Goal: Task Accomplishment & Management: Use online tool/utility

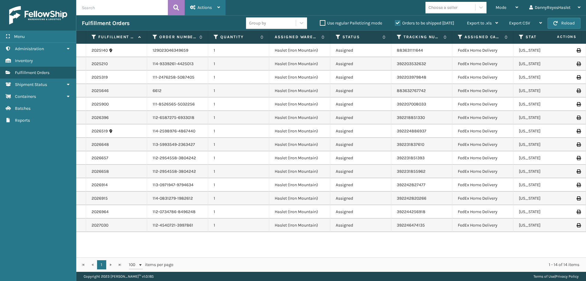
drag, startPoint x: 209, startPoint y: 5, endPoint x: 211, endPoint y: 12, distance: 7.7
click at [209, 5] on div "Actions" at bounding box center [205, 7] width 30 height 15
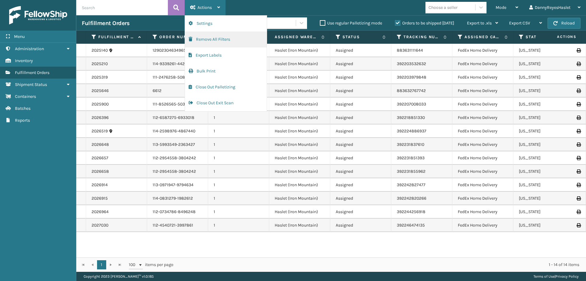
click at [220, 44] on button "Remove All Filters" at bounding box center [226, 39] width 82 height 16
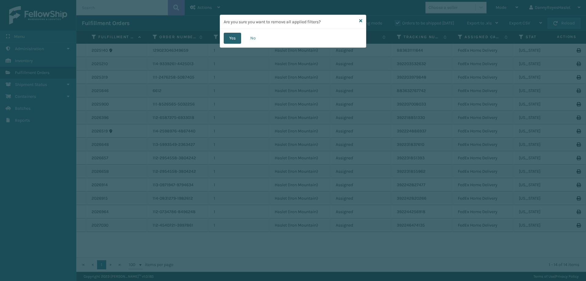
click at [234, 39] on button "Yes" at bounding box center [232, 38] width 17 height 11
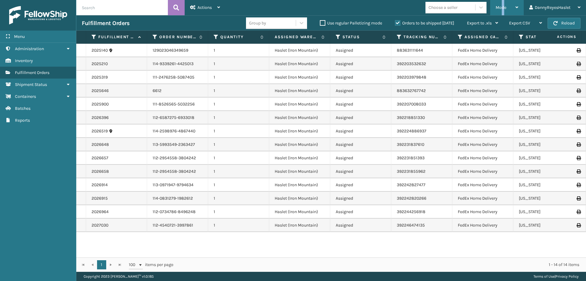
drag, startPoint x: 502, startPoint y: 11, endPoint x: 504, endPoint y: 20, distance: 9.6
click at [503, 10] on div "Mode" at bounding box center [507, 7] width 23 height 15
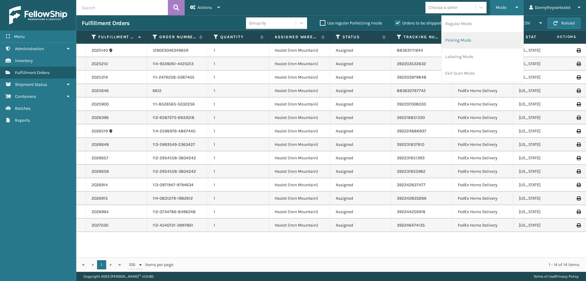
click at [464, 36] on li "Picking Mode" at bounding box center [483, 40] width 82 height 16
